Goal: Task Accomplishment & Management: Use online tool/utility

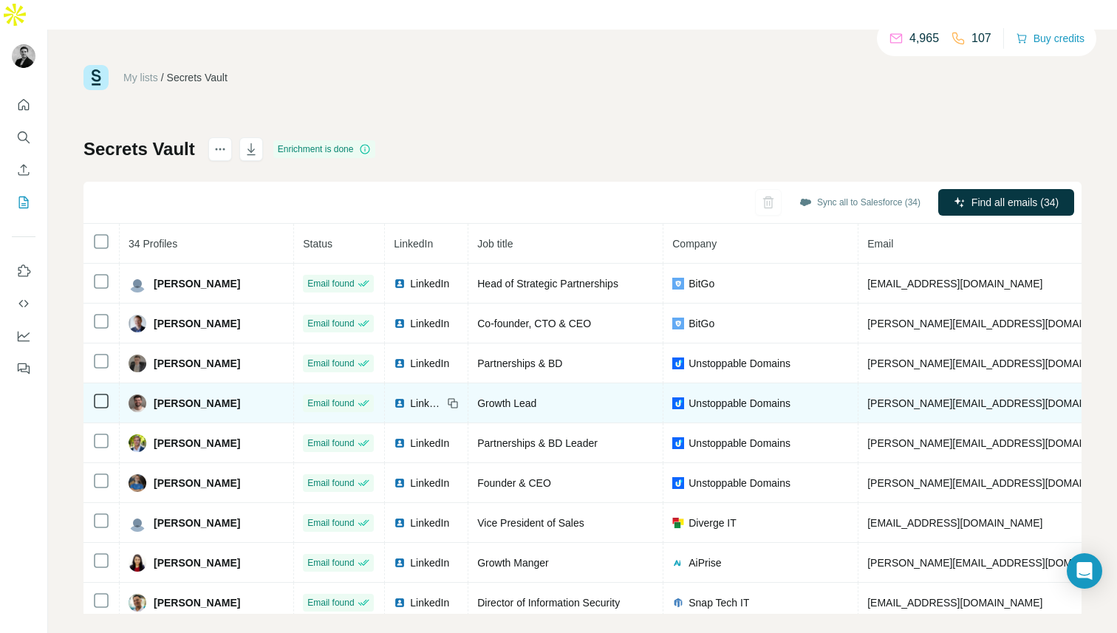
scroll to position [0, 91]
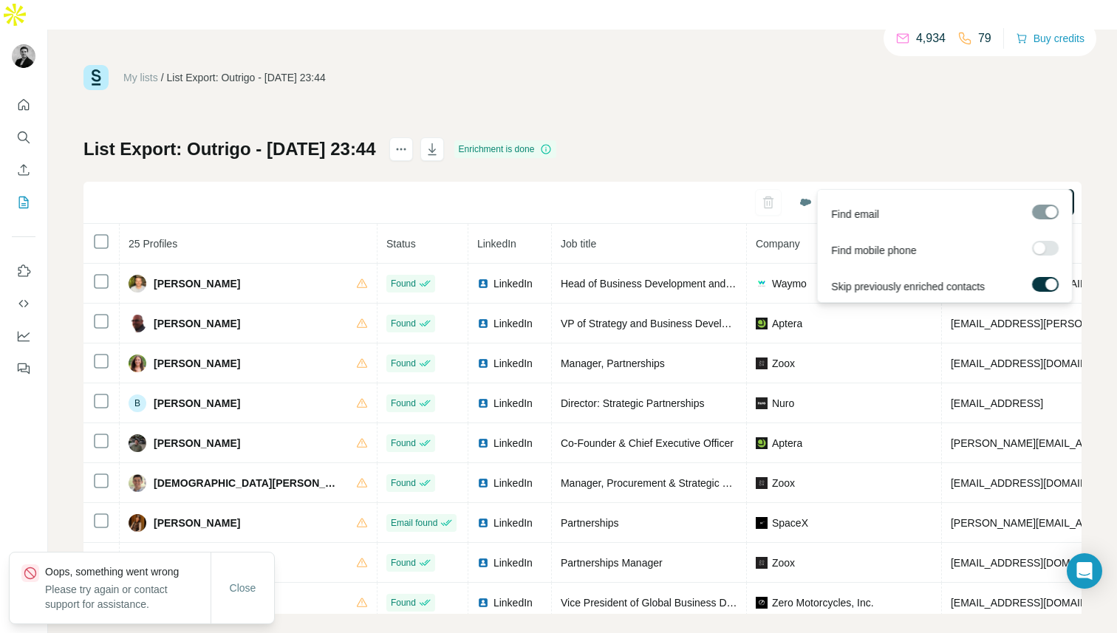
click at [979, 195] on span "Find all emails (25)" at bounding box center [1014, 202] width 87 height 15
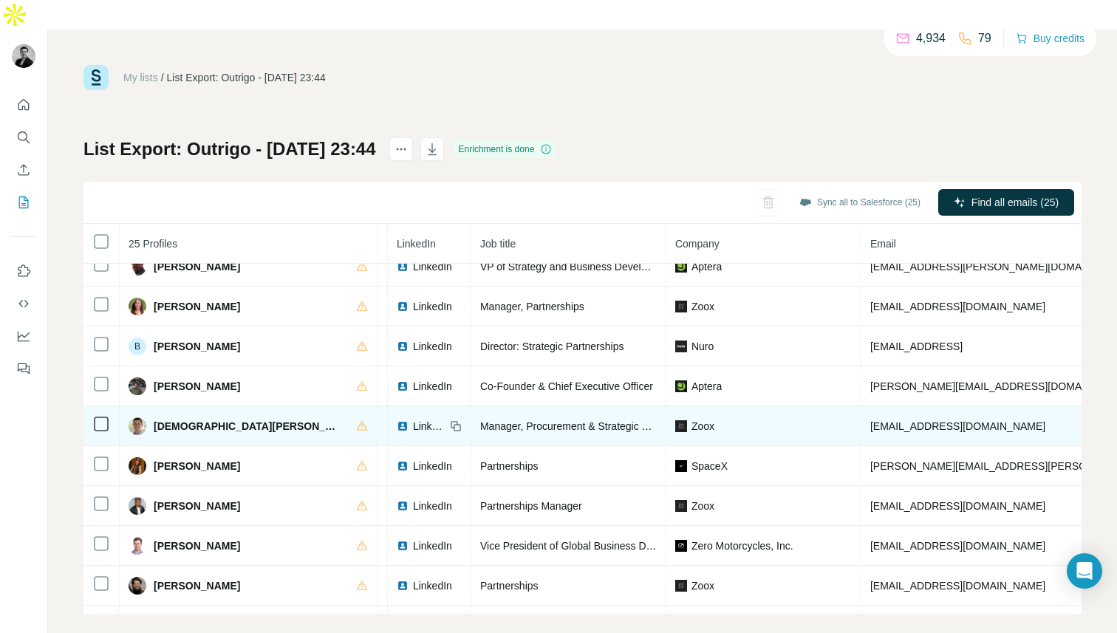
scroll to position [57, 0]
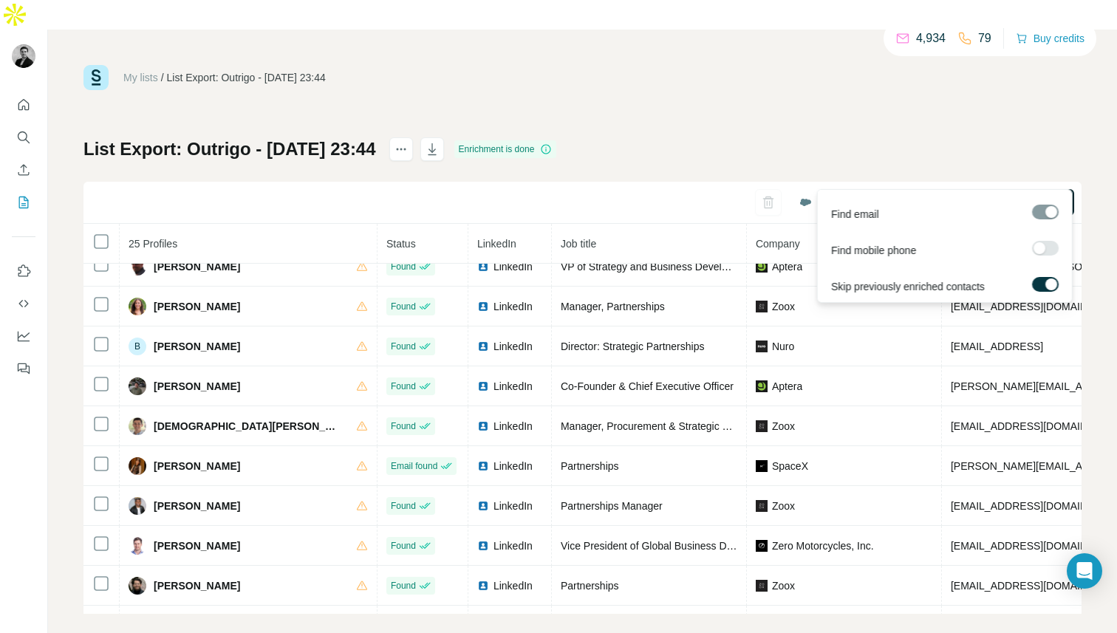
click at [990, 195] on span "Find all emails (25)" at bounding box center [1014, 202] width 87 height 15
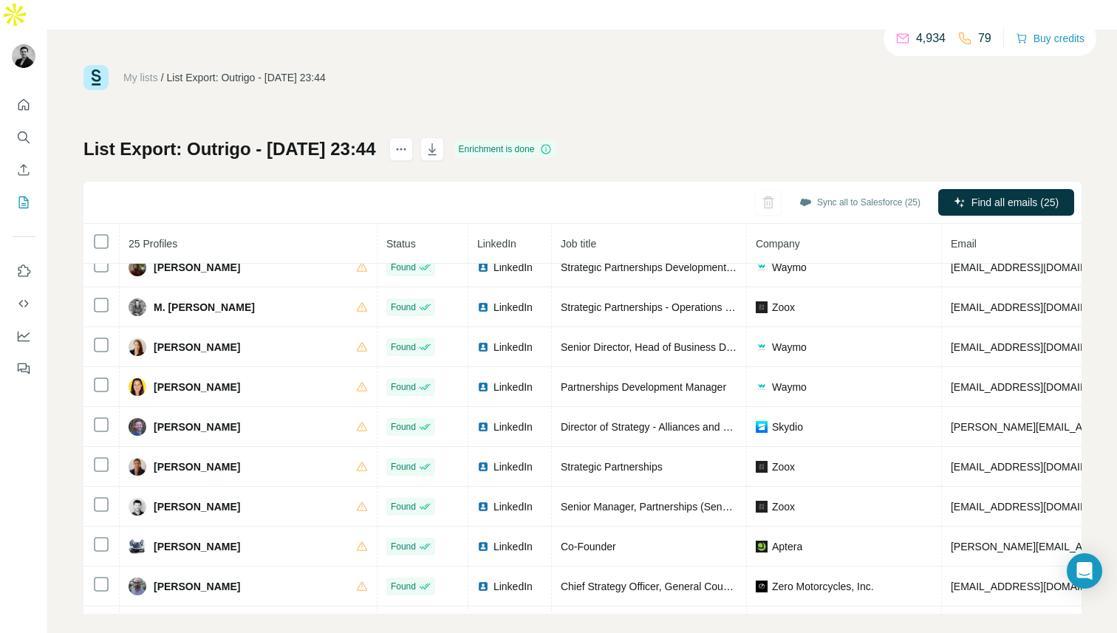
scroll to position [647, 0]
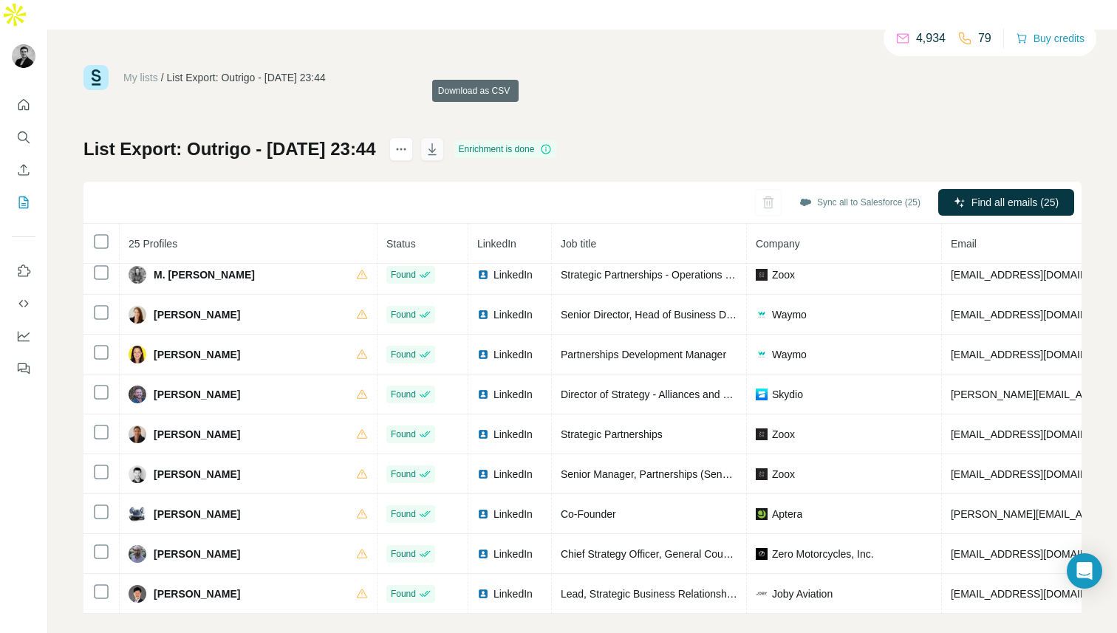
click at [439, 142] on icon "button" at bounding box center [432, 149] width 15 height 15
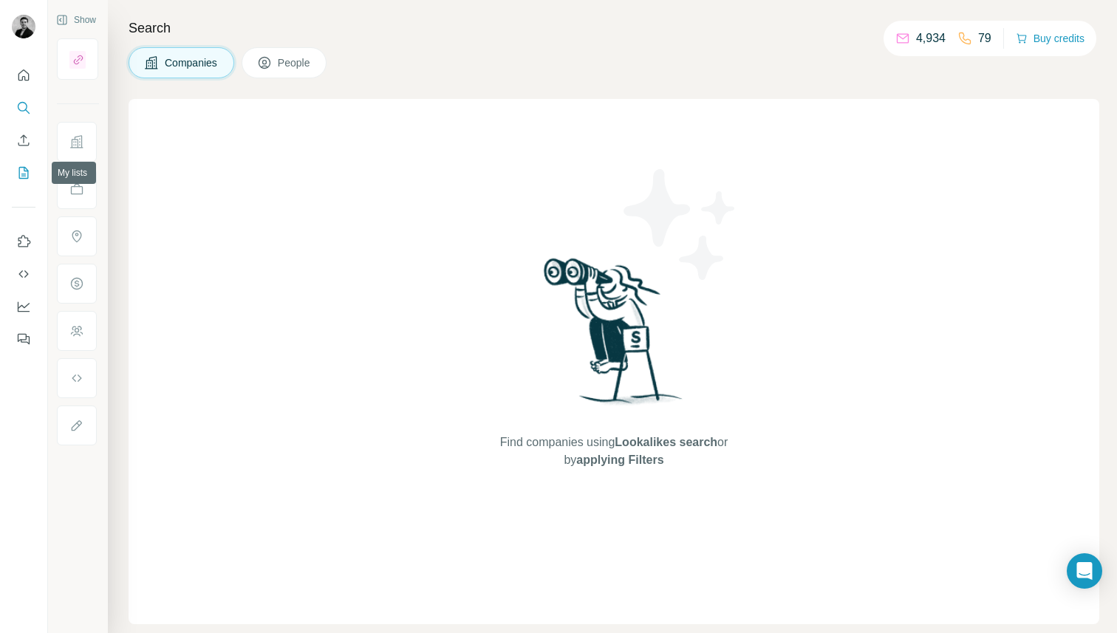
click at [25, 161] on button "My lists" at bounding box center [24, 173] width 24 height 27
